Goal: Task Accomplishment & Management: Complete application form

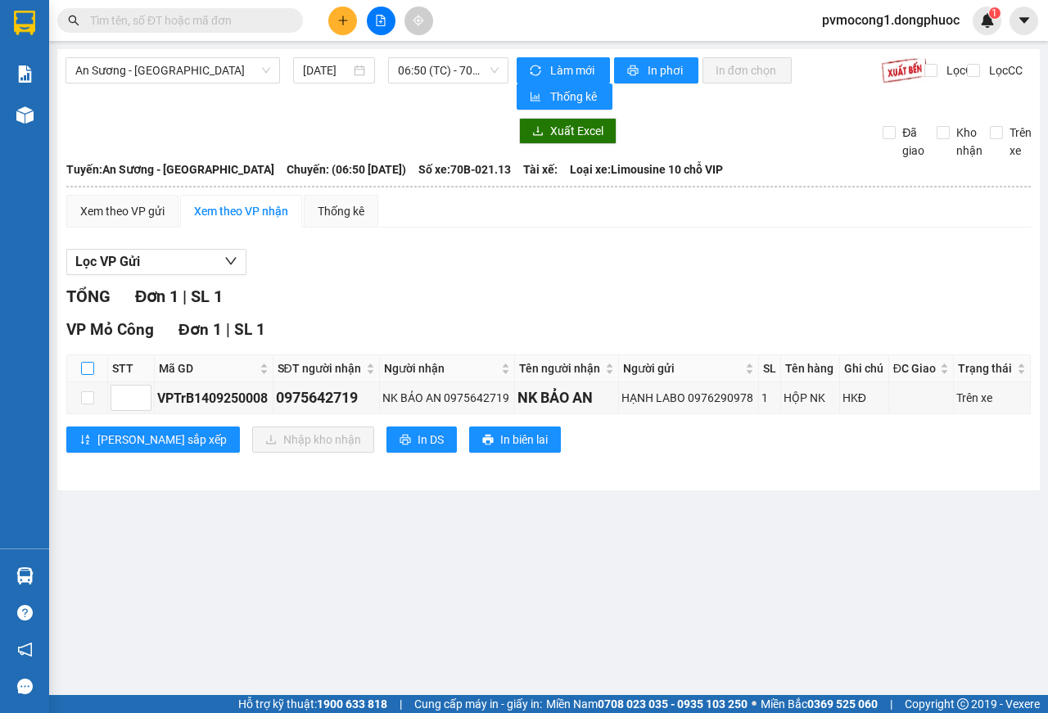
click at [88, 365] on input "checkbox" at bounding box center [87, 368] width 13 height 13
checkbox input "true"
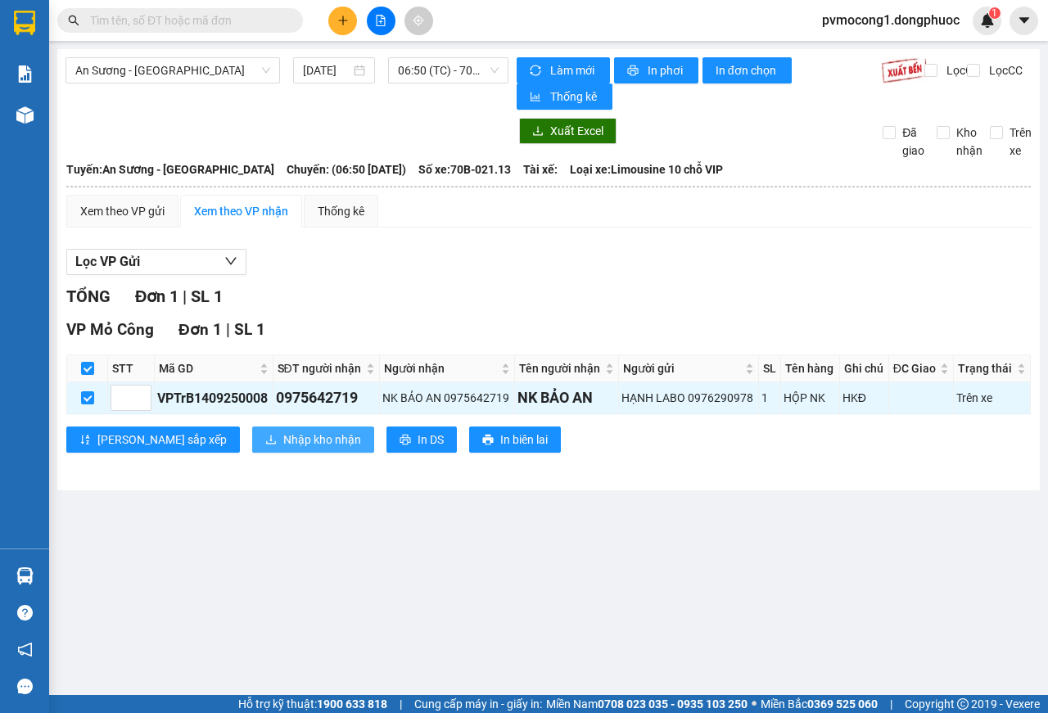
click at [283, 441] on span "Nhập kho nhận" at bounding box center [322, 440] width 78 height 18
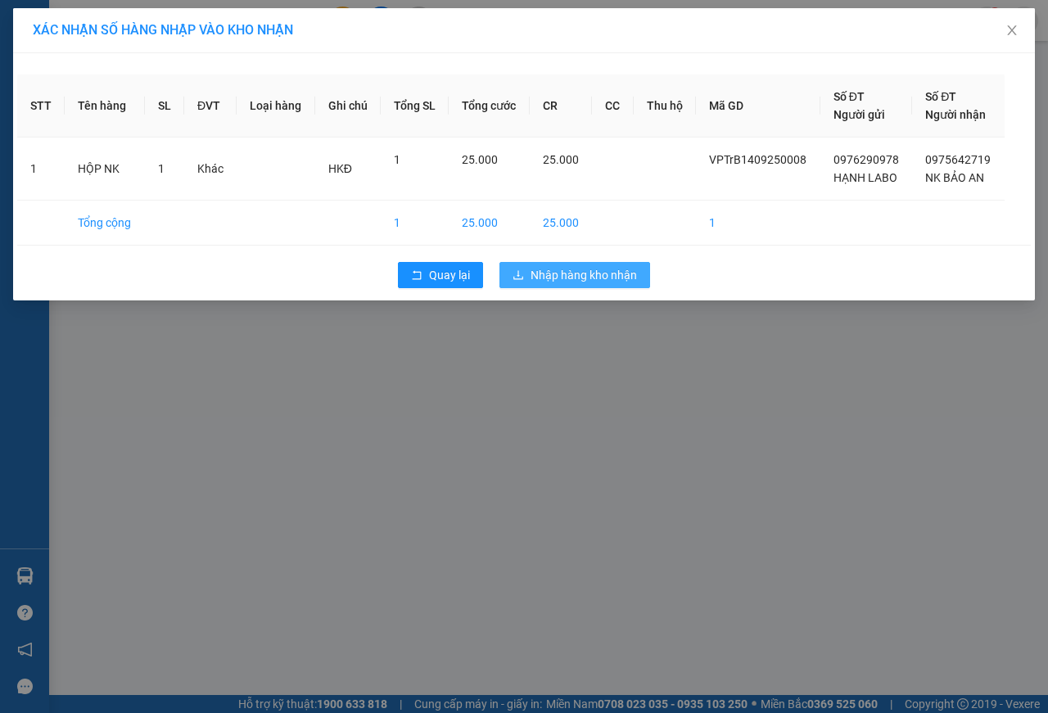
click at [592, 280] on span "Nhập hàng kho nhận" at bounding box center [583, 275] width 106 height 18
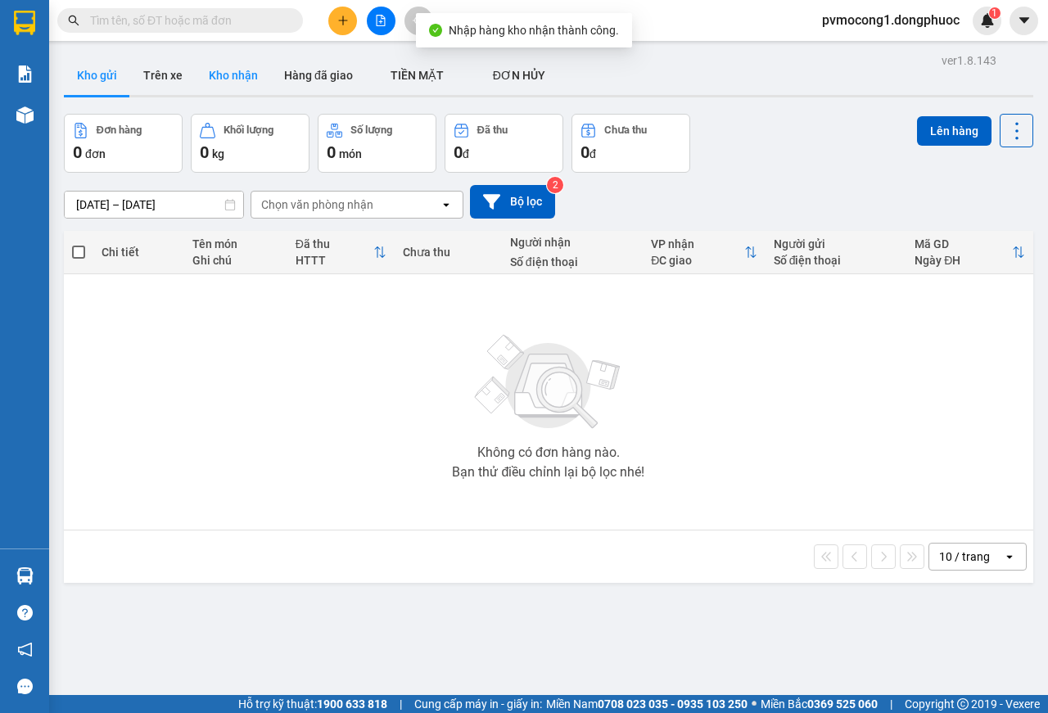
click at [224, 59] on button "Kho nhận" at bounding box center [233, 75] width 75 height 39
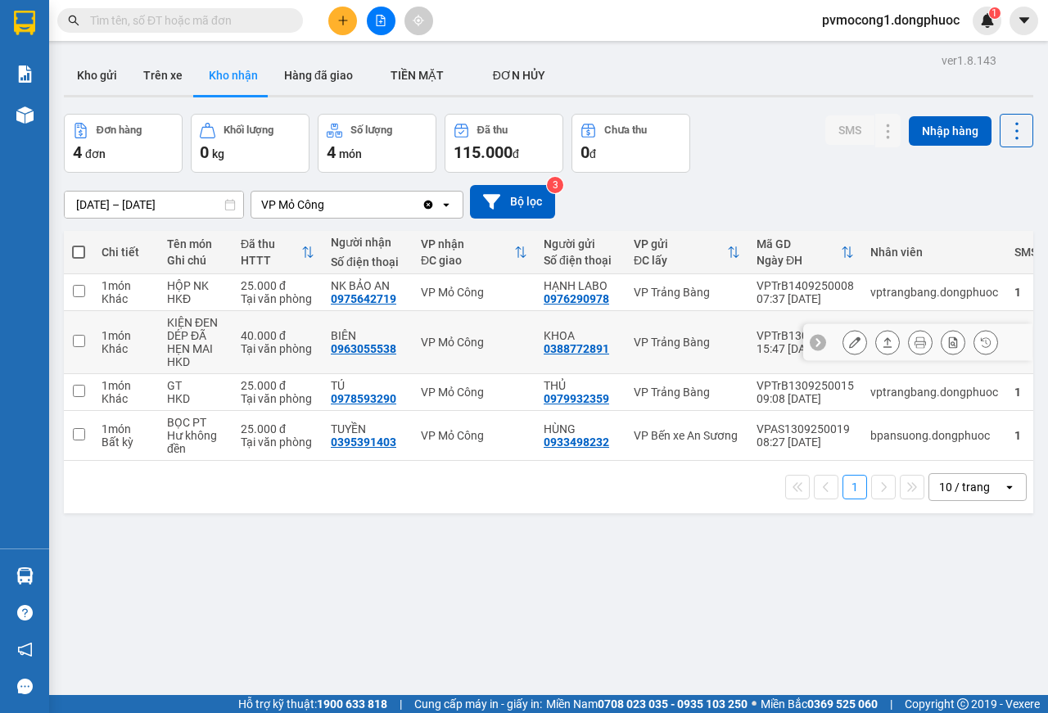
click at [74, 340] on input "checkbox" at bounding box center [79, 341] width 12 height 12
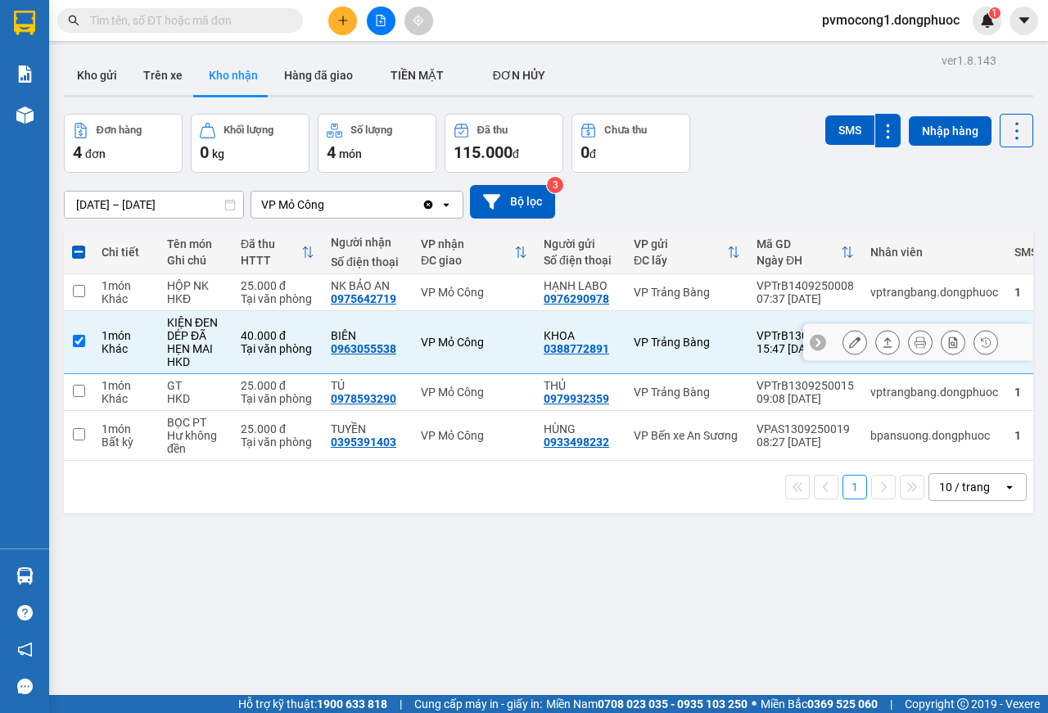
click at [78, 344] on input "checkbox" at bounding box center [79, 341] width 12 height 12
checkbox input "false"
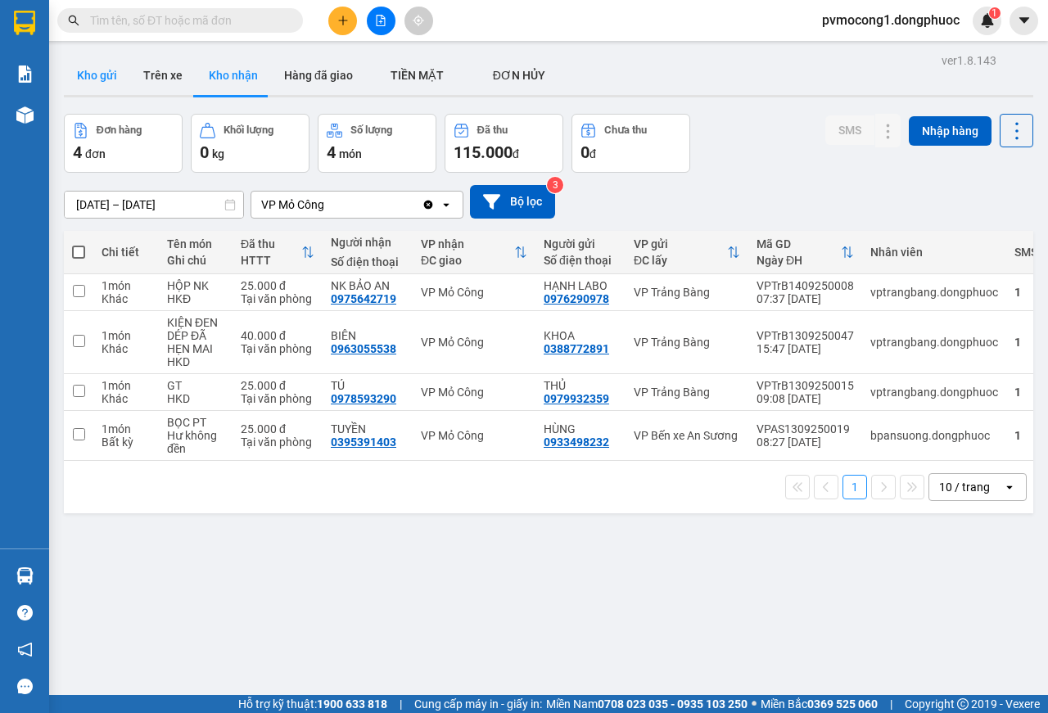
click at [104, 80] on button "Kho gửi" at bounding box center [97, 75] width 66 height 39
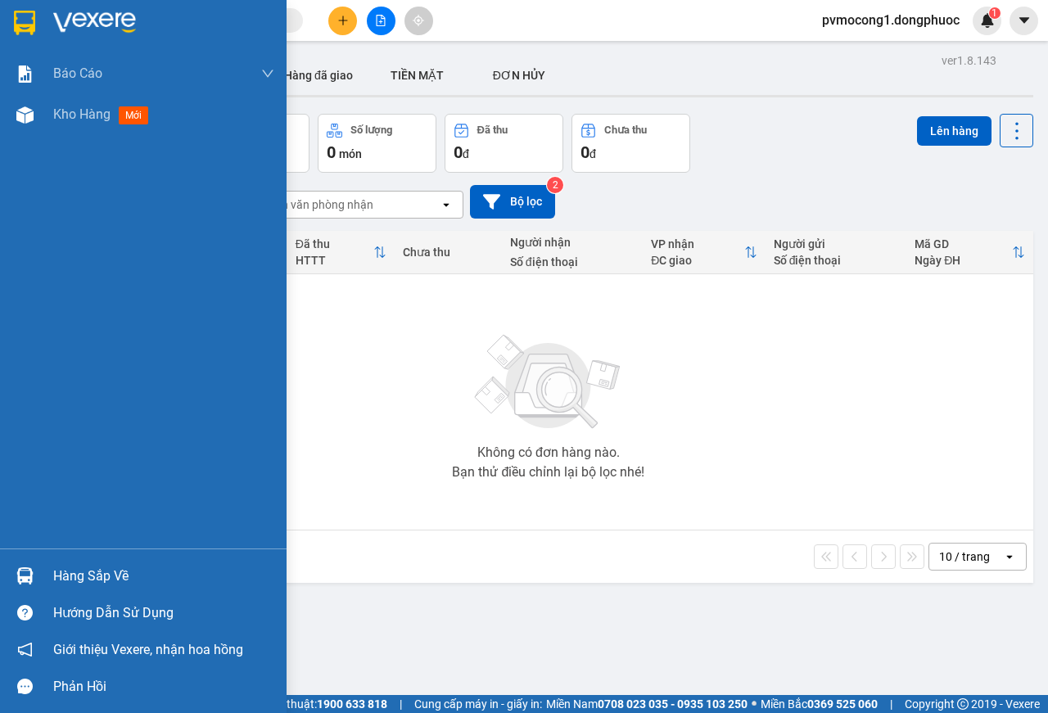
click at [23, 16] on img at bounding box center [24, 23] width 21 height 25
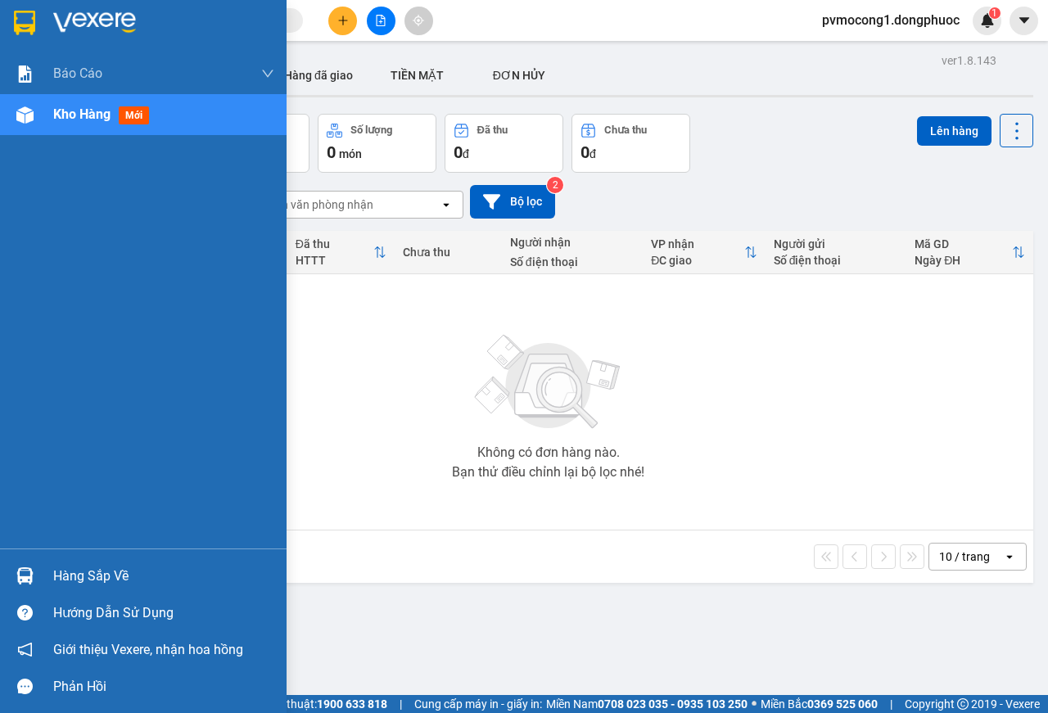
click at [82, 578] on div "Hàng sắp về" at bounding box center [163, 576] width 221 height 25
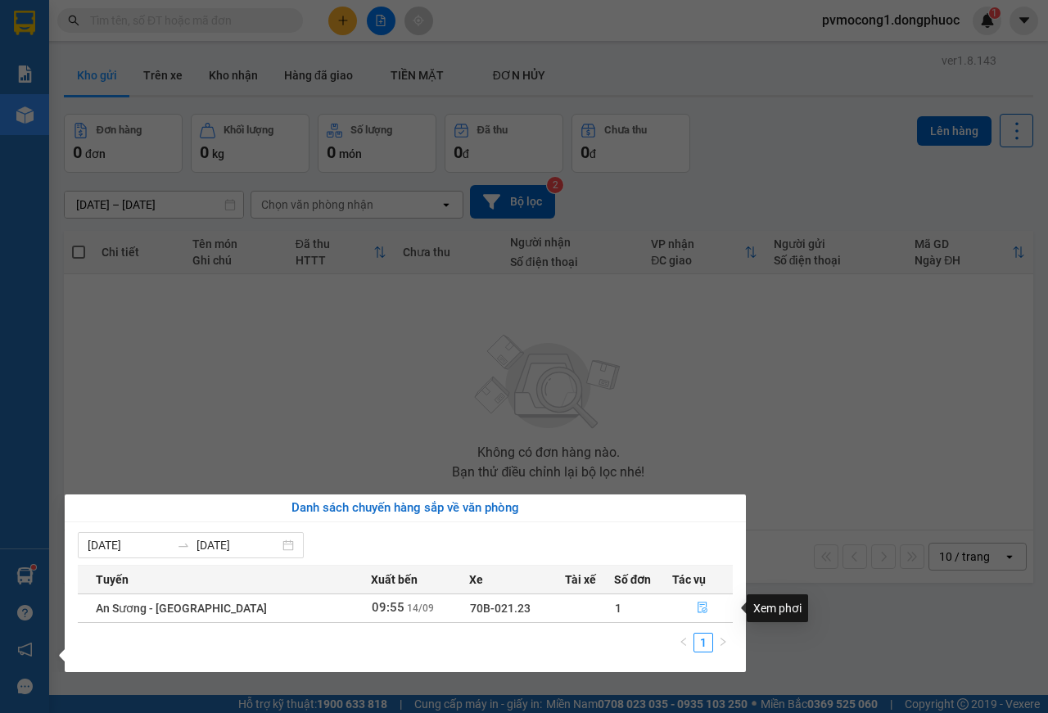
click at [697, 612] on icon "file-done" at bounding box center [702, 607] width 10 height 11
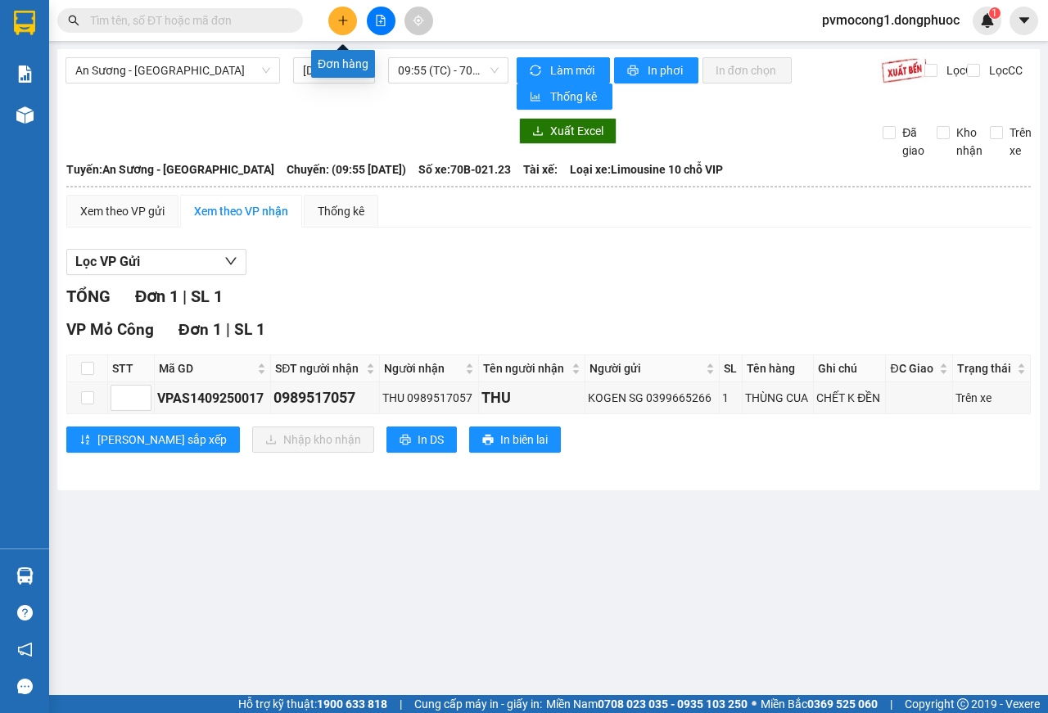
click at [343, 28] on button at bounding box center [342, 21] width 29 height 29
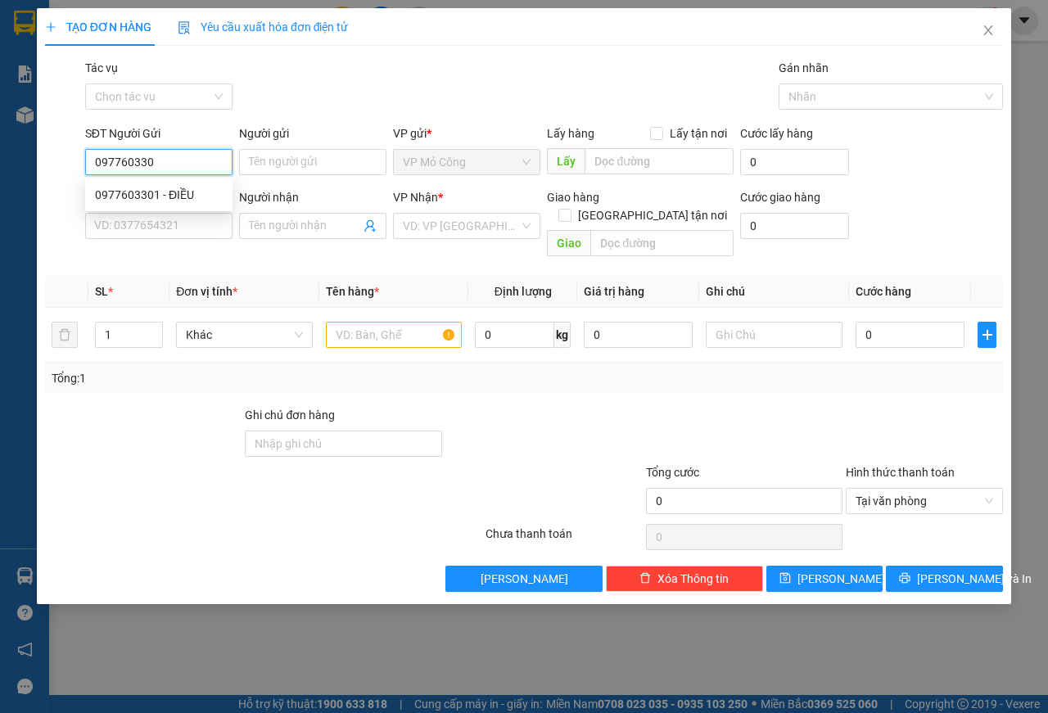
type input "0977603301"
click at [124, 189] on div "0977603301 - ĐIỀU" at bounding box center [159, 195] width 128 height 18
type input "ĐIỀU"
type input "0903195013"
type input "AN"
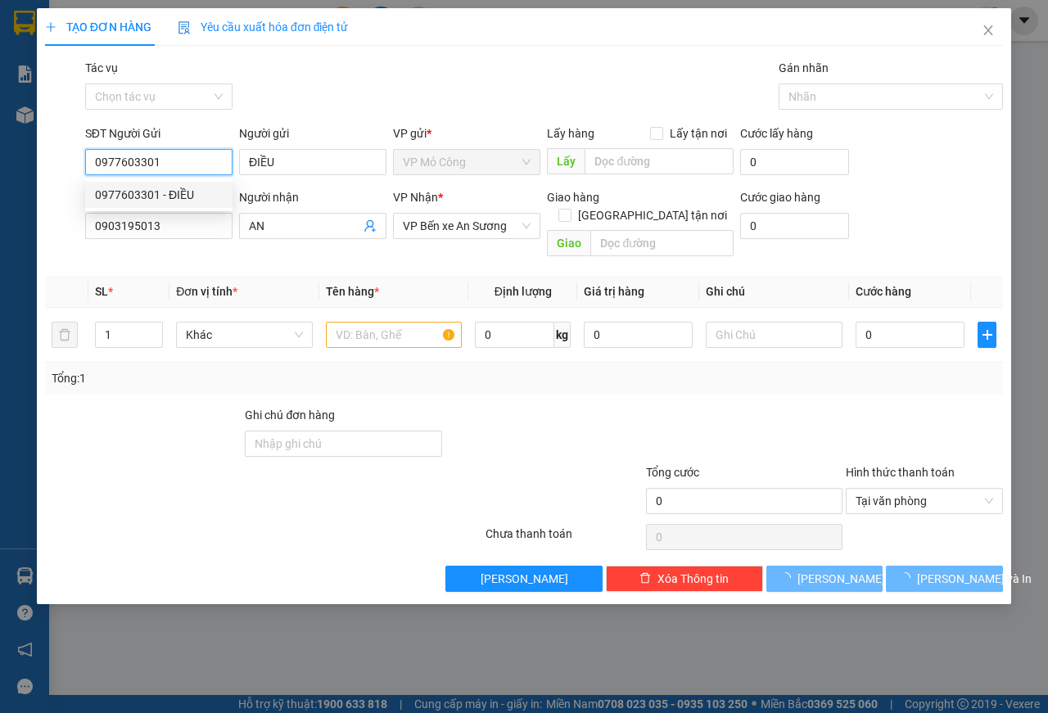
type input "60.000"
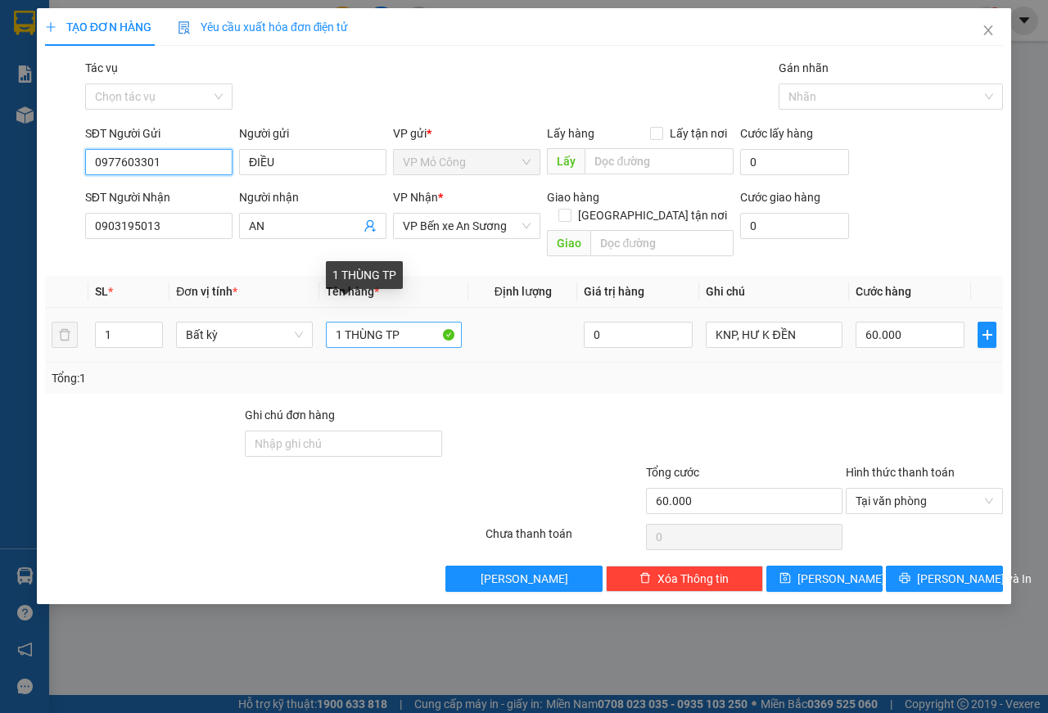
type input "0977603301"
click at [408, 322] on input "1 THÙNG TP" at bounding box center [394, 335] width 137 height 26
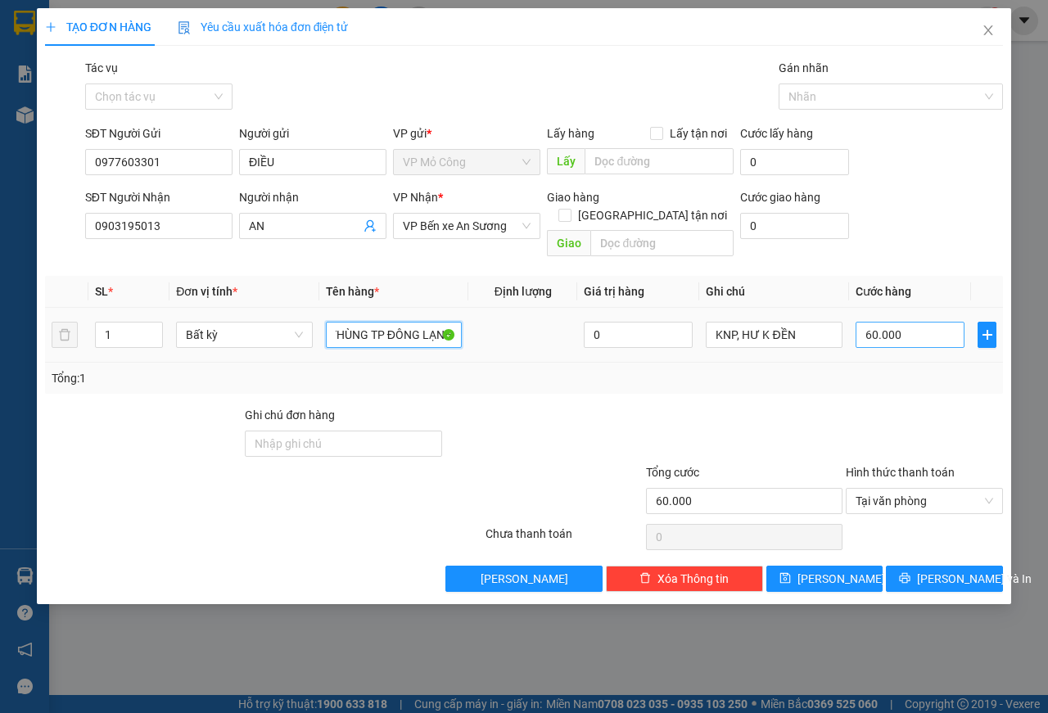
type input "1 THÙNG TP ĐÔNG LẠNH"
click at [922, 322] on input "60.000" at bounding box center [909, 335] width 109 height 26
type input "4"
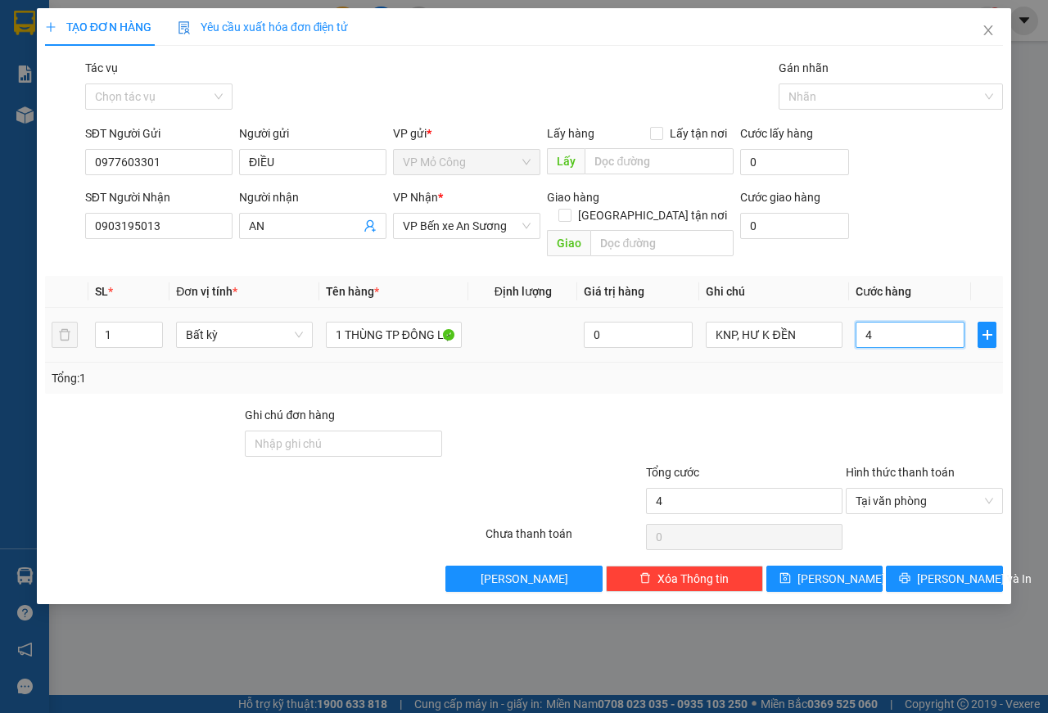
type input "45"
type input "450"
type input "4.500"
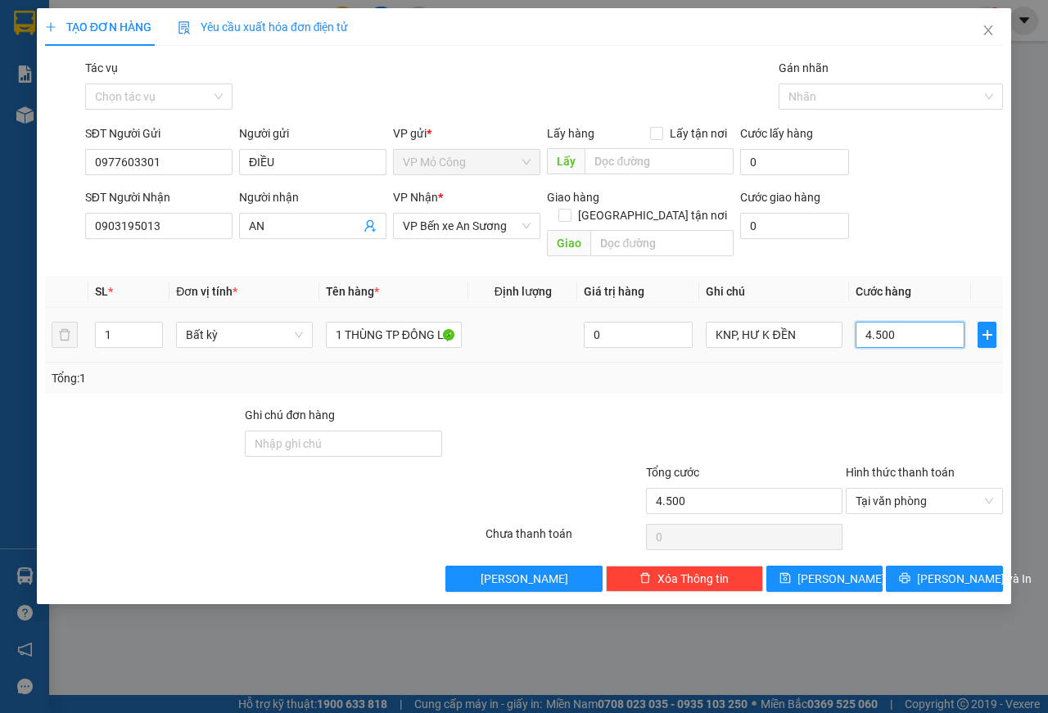
type input "45.000"
click at [940, 570] on span "[PERSON_NAME] và In" at bounding box center [974, 579] width 115 height 18
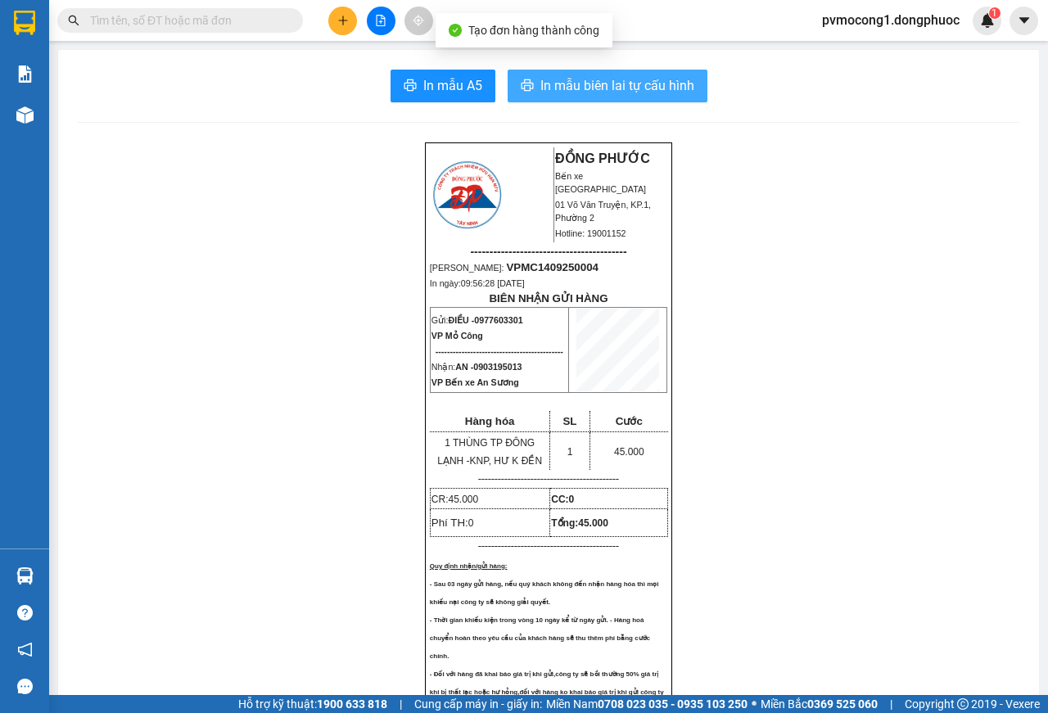
click at [589, 95] on span "In mẫu biên lai tự cấu hình" at bounding box center [617, 85] width 154 height 20
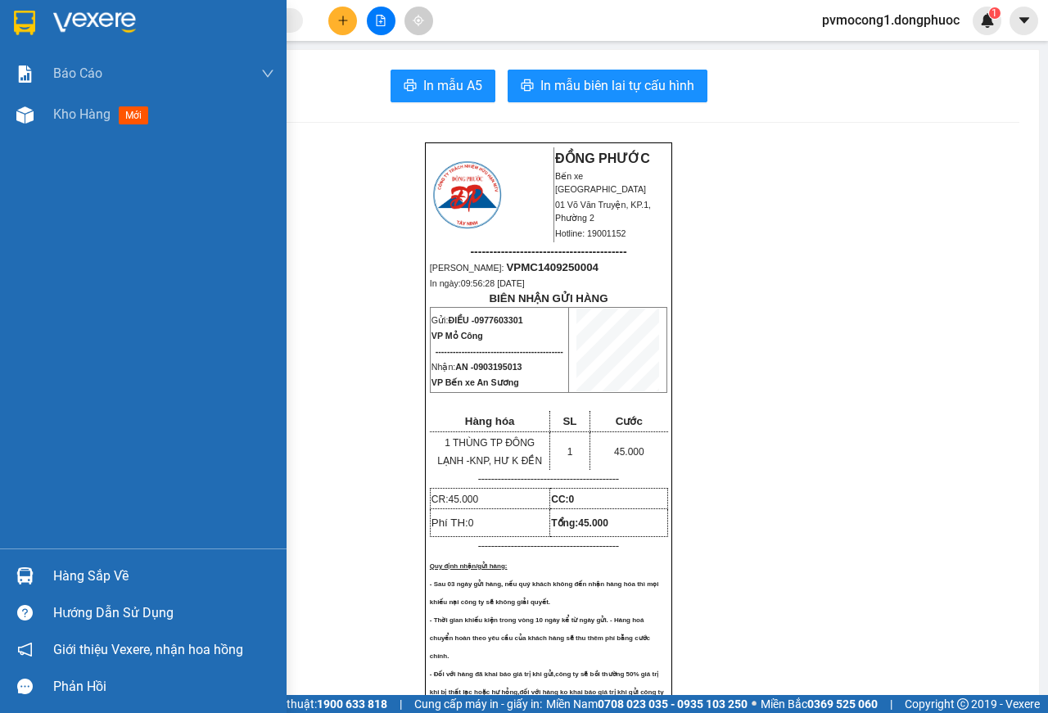
click at [17, 15] on img at bounding box center [24, 23] width 21 height 25
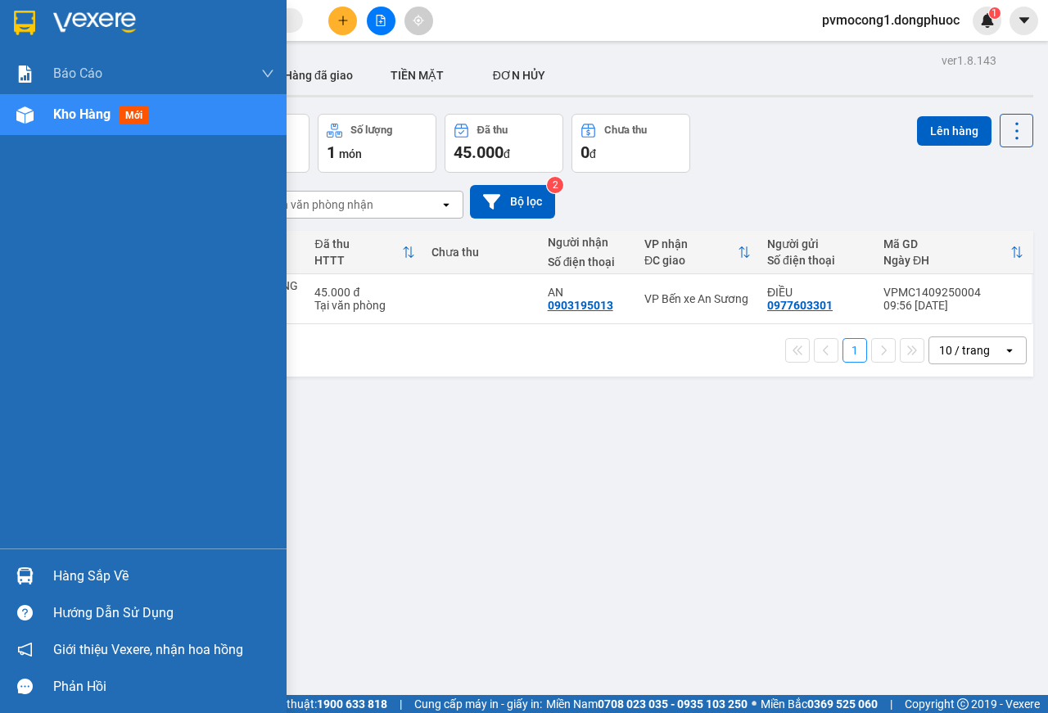
click at [25, 21] on img at bounding box center [24, 23] width 21 height 25
